Goal: Complete application form

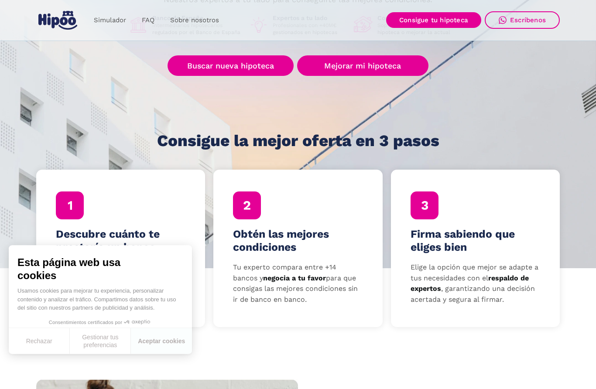
scroll to position [140, 0]
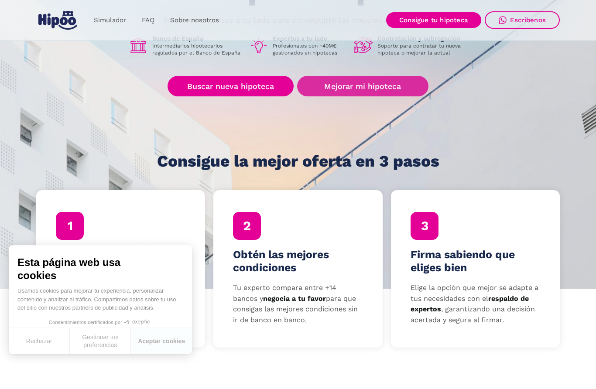
click at [392, 82] on link "Mejorar mi hipoteca" at bounding box center [362, 86] width 131 height 21
click at [373, 86] on link "Mejorar mi hipoteca" at bounding box center [362, 86] width 131 height 21
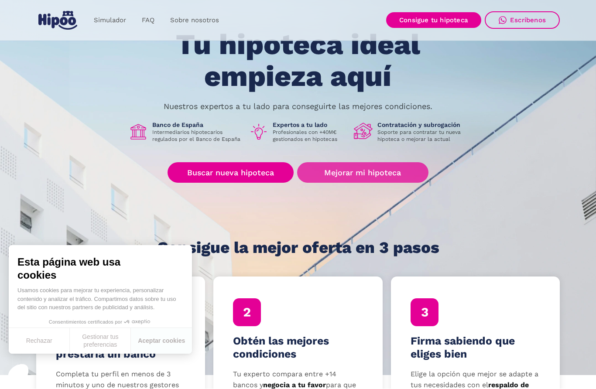
scroll to position [55, 0]
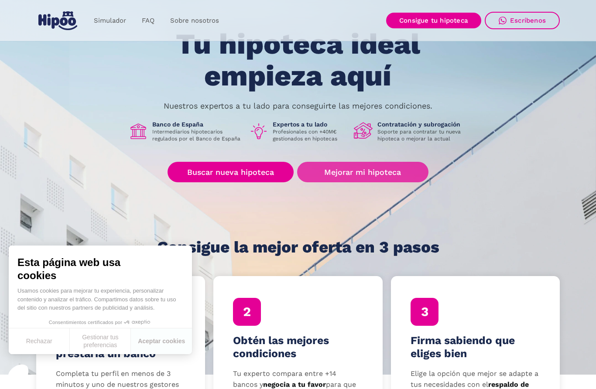
click at [356, 172] on link "Mejorar mi hipoteca" at bounding box center [362, 172] width 131 height 21
